Goal: Communication & Community: Answer question/provide support

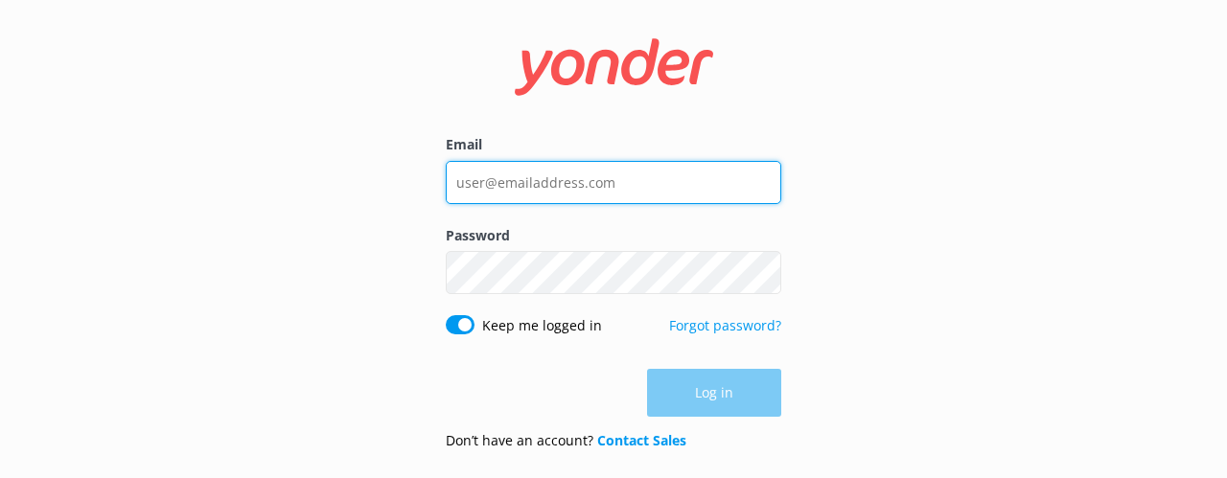
type input "[EMAIL_ADDRESS][DOMAIN_NAME]"
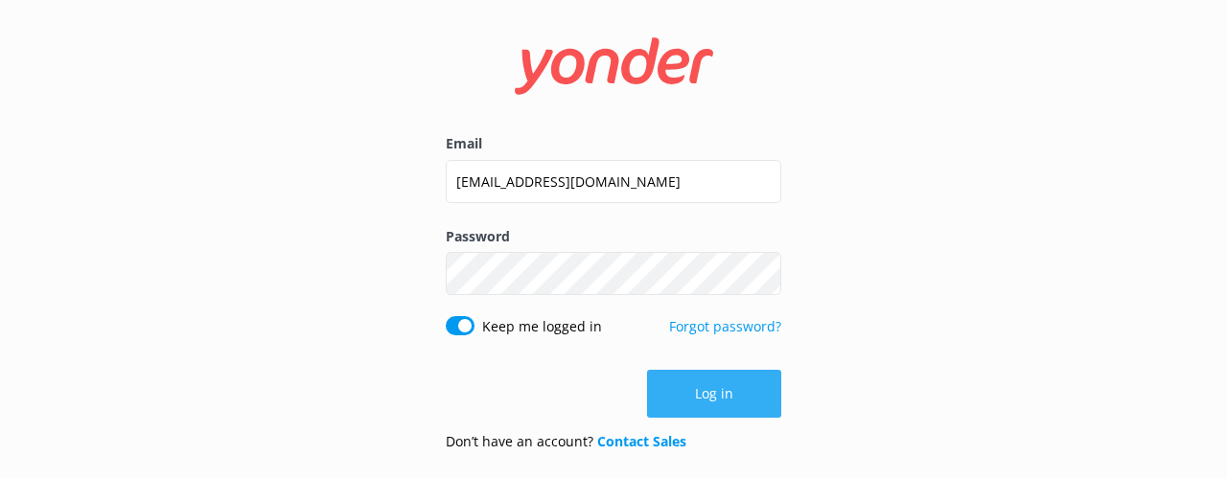
click at [701, 396] on div "Log in" at bounding box center [613, 394] width 335 height 48
click at [708, 393] on button "Log in" at bounding box center [714, 394] width 134 height 48
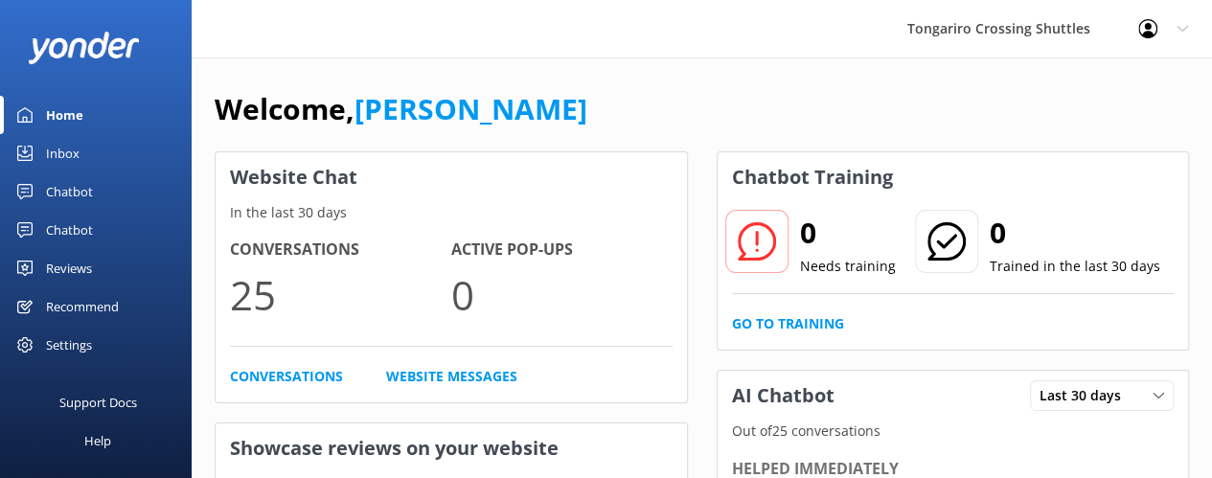
click at [81, 187] on div "Chatbot" at bounding box center [69, 192] width 47 height 38
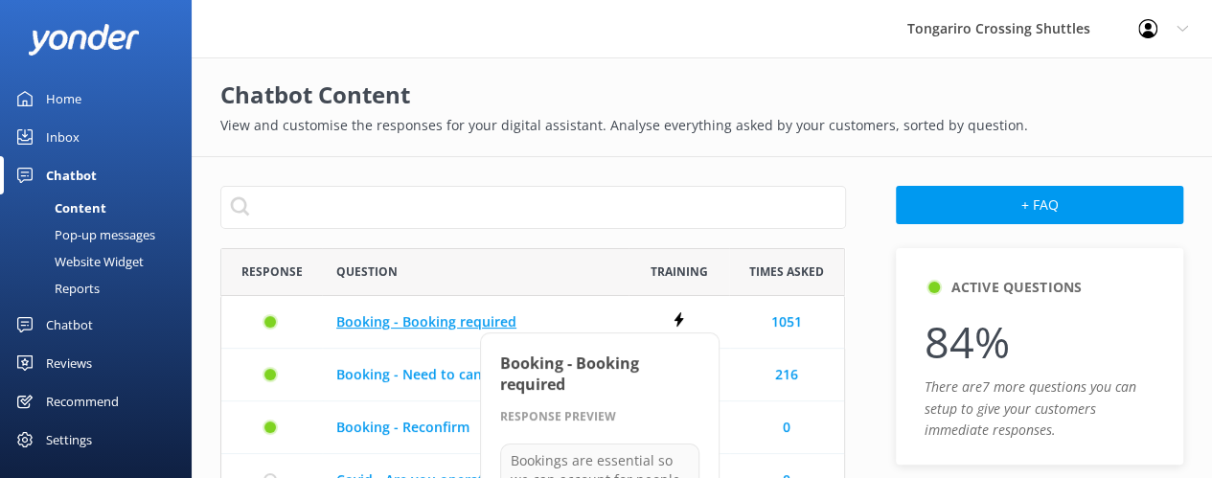
click at [423, 325] on p "Booking - Booking required" at bounding box center [475, 321] width 278 height 21
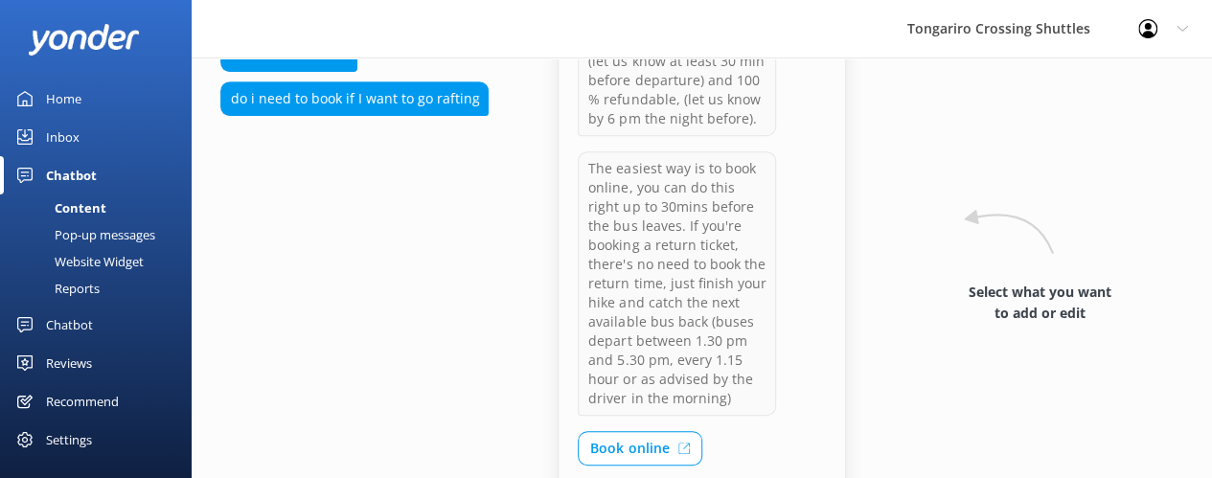
scroll to position [347, 0]
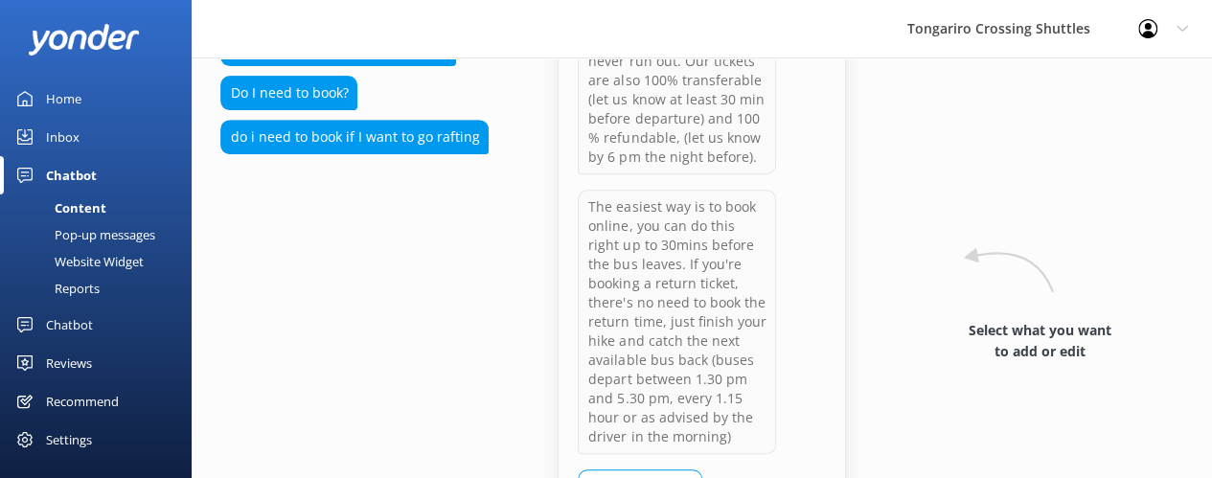
click at [50, 321] on div "Chatbot" at bounding box center [69, 325] width 47 height 38
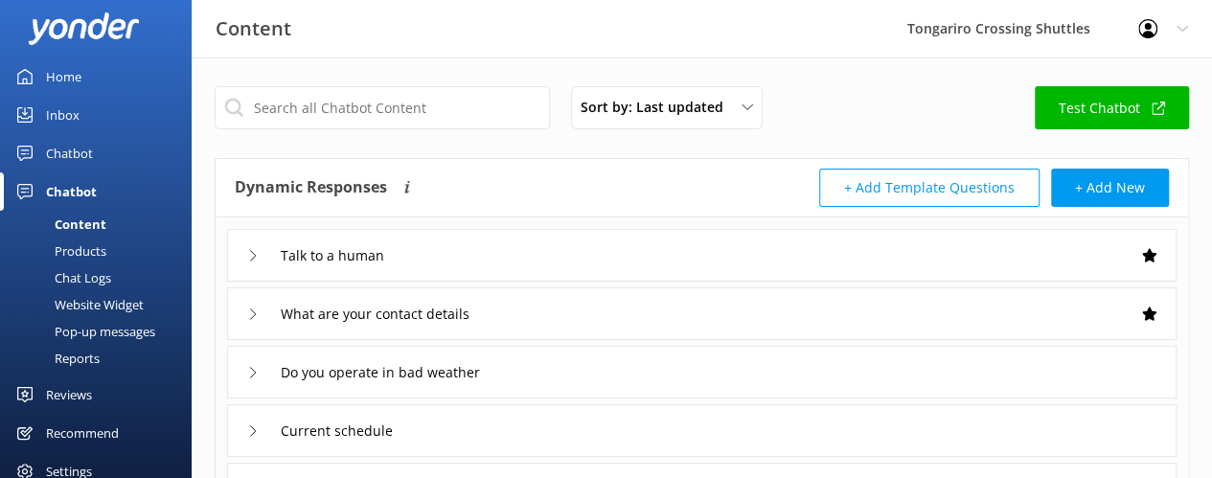
click at [62, 110] on div "Inbox" at bounding box center [63, 115] width 34 height 38
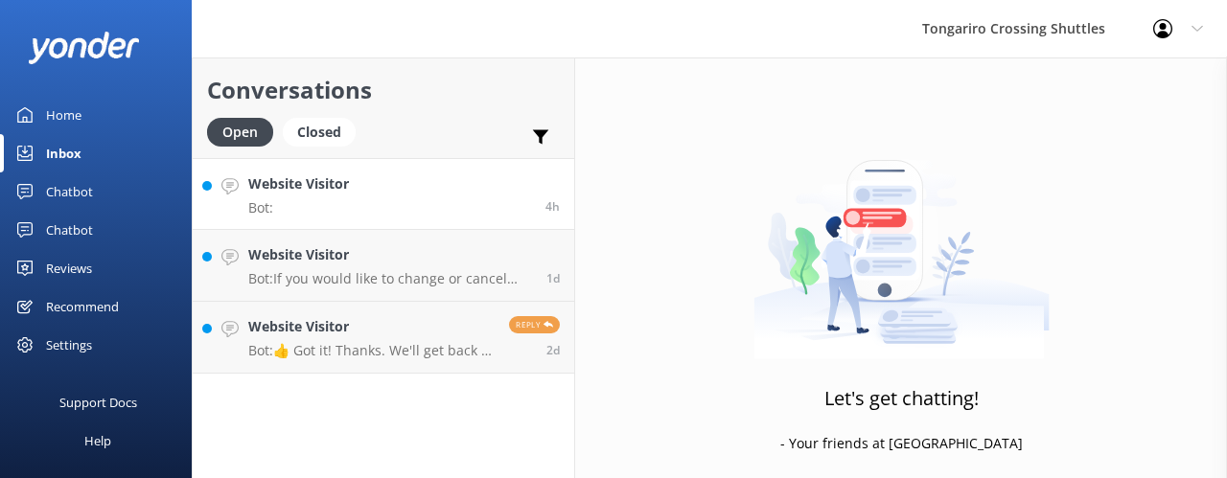
click at [280, 182] on h4 "Website Visitor" at bounding box center [298, 183] width 101 height 21
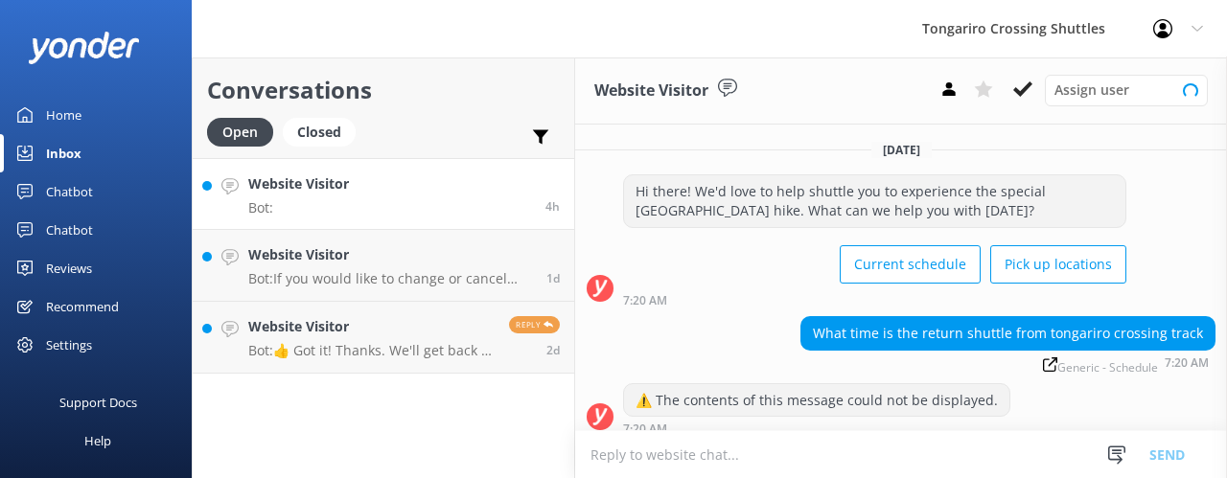
scroll to position [12, 0]
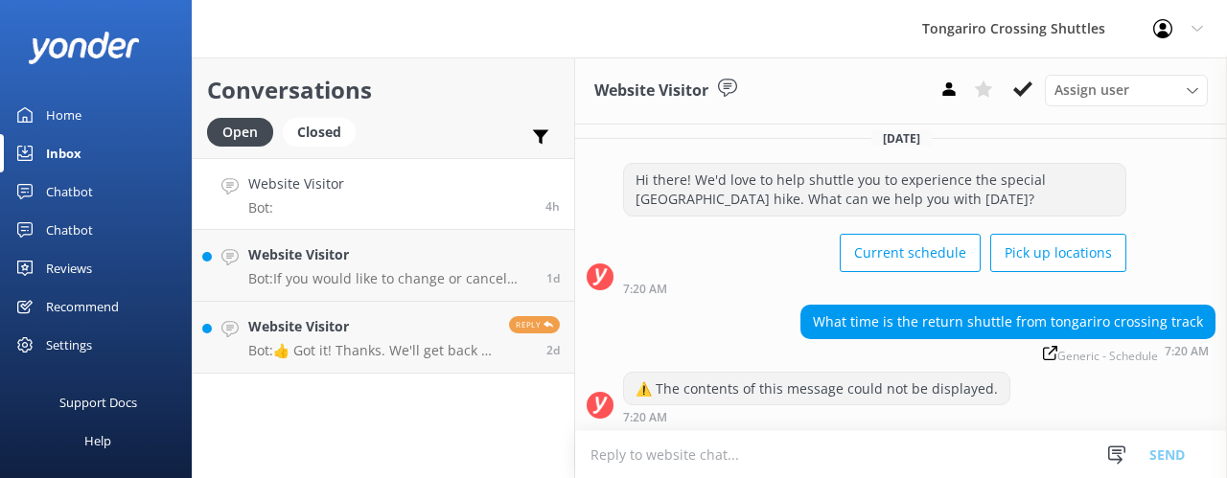
click at [596, 455] on textarea at bounding box center [901, 454] width 652 height 47
drag, startPoint x: 799, startPoint y: 455, endPoint x: 827, endPoint y: 456, distance: 27.8
click at [803, 455] on textarea "between 1.30 and 5.30 pm, every 1.15 hours" at bounding box center [901, 454] width 652 height 48
click at [914, 457] on textarea "between 1.30 and 5.30 pm, every ~ 1 to 1.15 hours" at bounding box center [901, 454] width 652 height 48
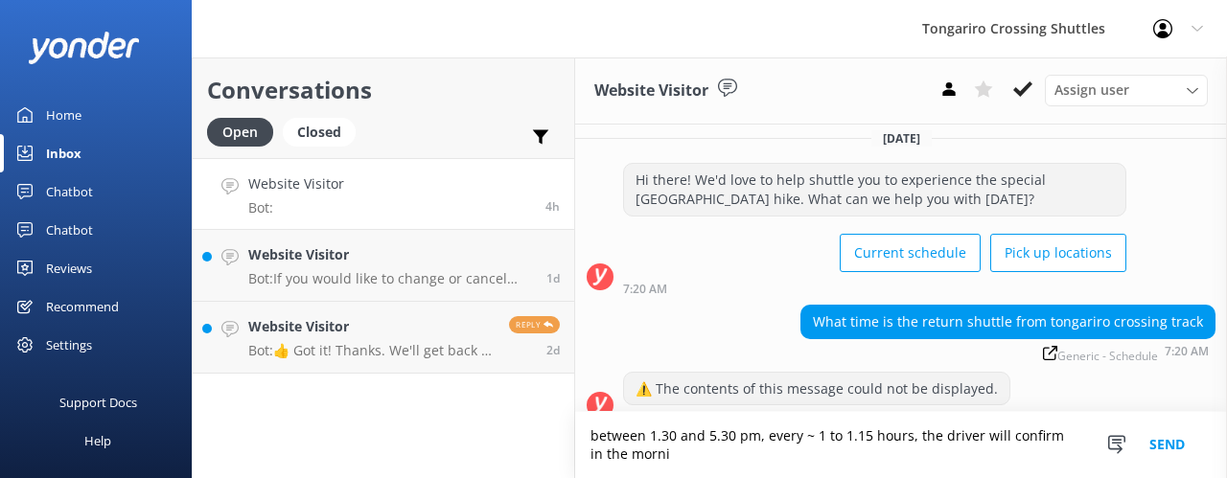
scroll to position [31, 0]
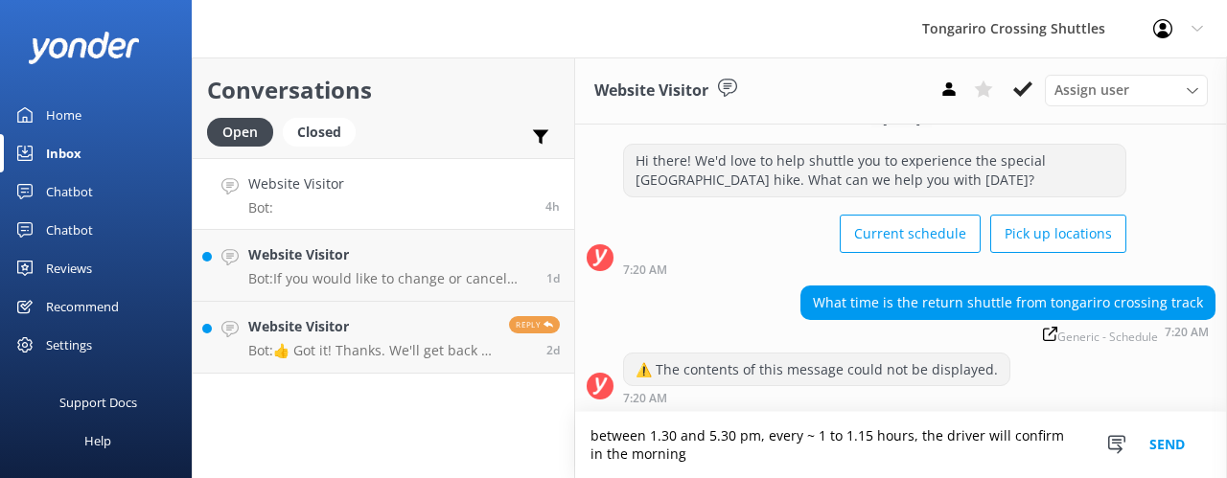
type textarea "between 1.30 and 5.30 pm, every ~ 1 to 1.15 hours, the driver will confirm in t…"
click at [1167, 450] on button "Send" at bounding box center [1167, 445] width 72 height 66
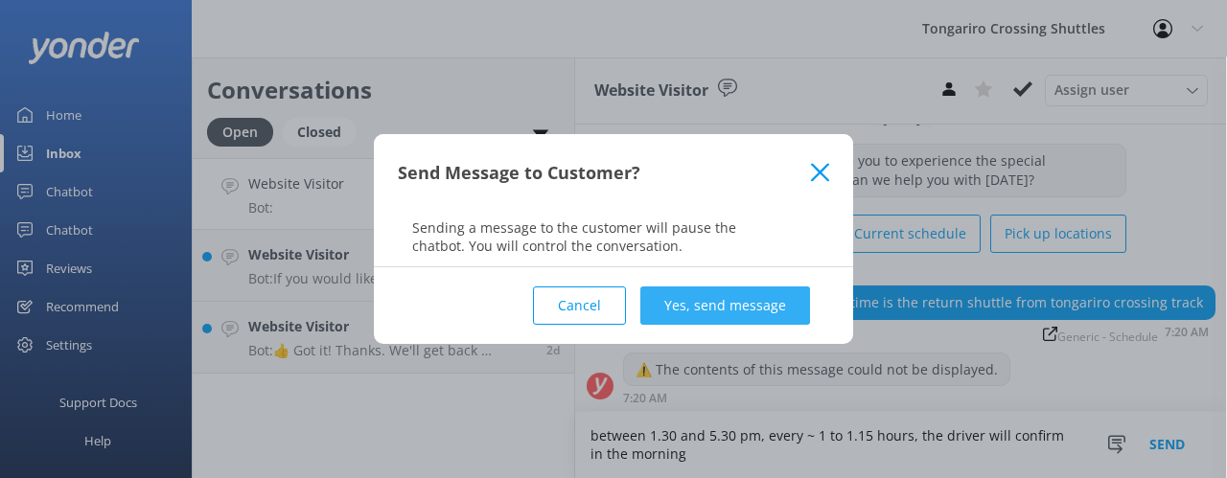
click at [729, 300] on button "Yes, send message" at bounding box center [725, 306] width 170 height 38
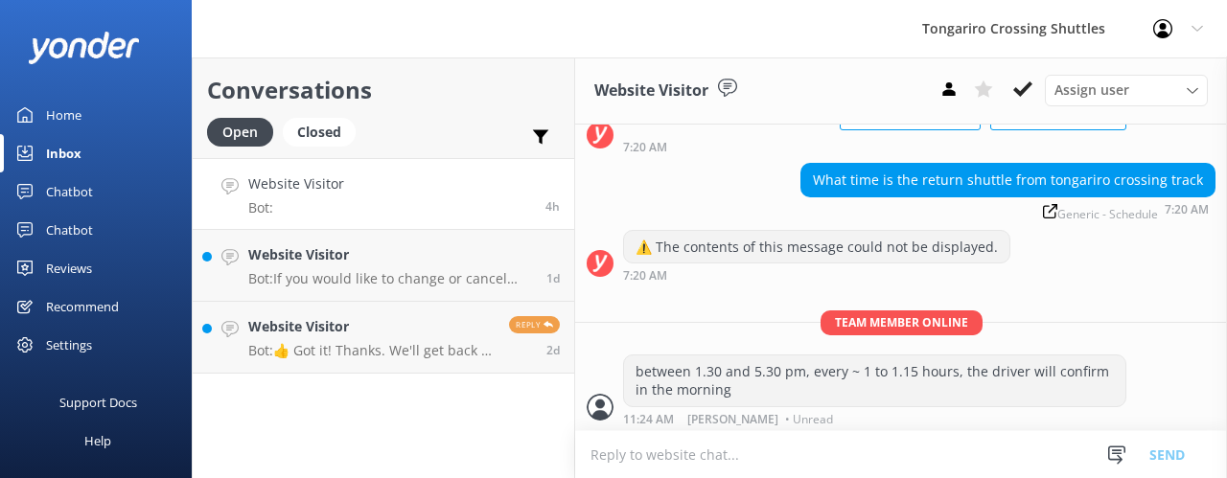
scroll to position [0, 0]
click at [1169, 27] on icon at bounding box center [1162, 28] width 19 height 19
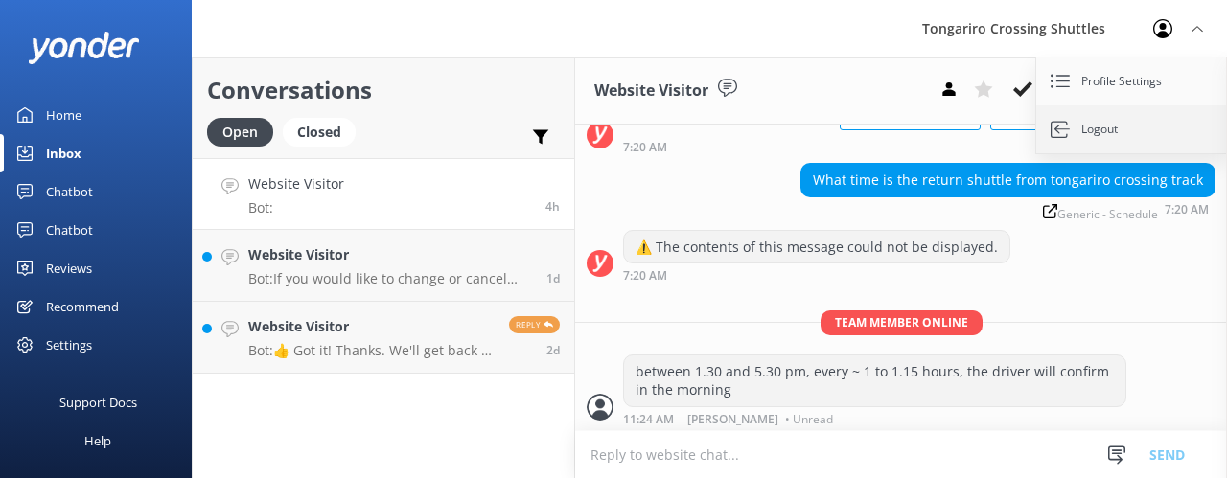
click at [1089, 124] on link "Logout" at bounding box center [1132, 129] width 192 height 48
